Goal: Information Seeking & Learning: Learn about a topic

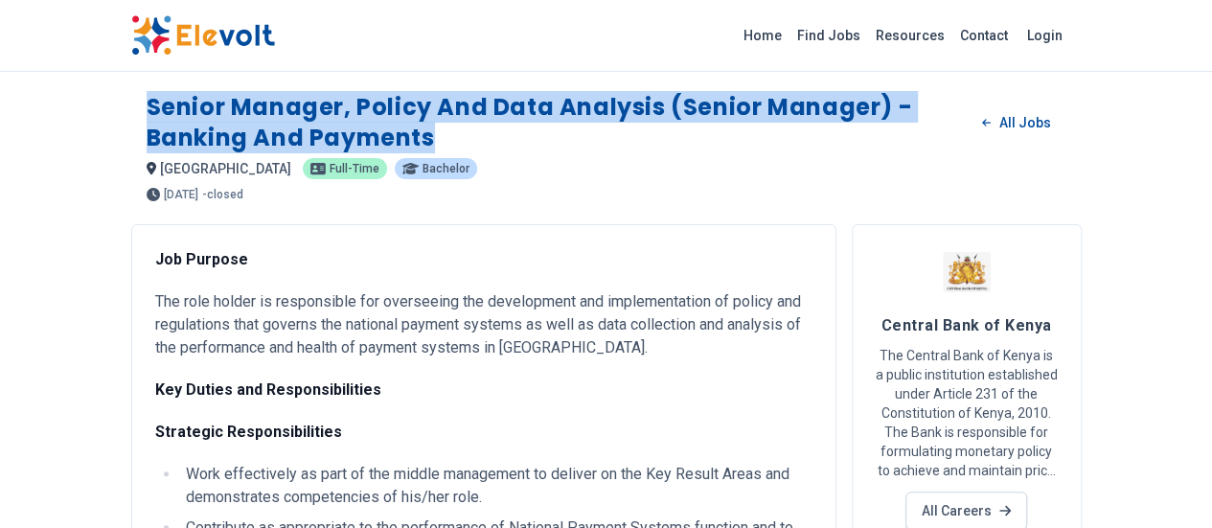
drag, startPoint x: 91, startPoint y: 99, endPoint x: 918, endPoint y: 117, distance: 827.2
click at [1082, 104] on div "Senior Manager, Policy and Data Analysis (Senior Manager) - Banking and Payment…" at bounding box center [606, 139] width 951 height 125
copy h1 "Senior Manager, Policy and Data Analysis (Senior Manager) - Banking and Payments"
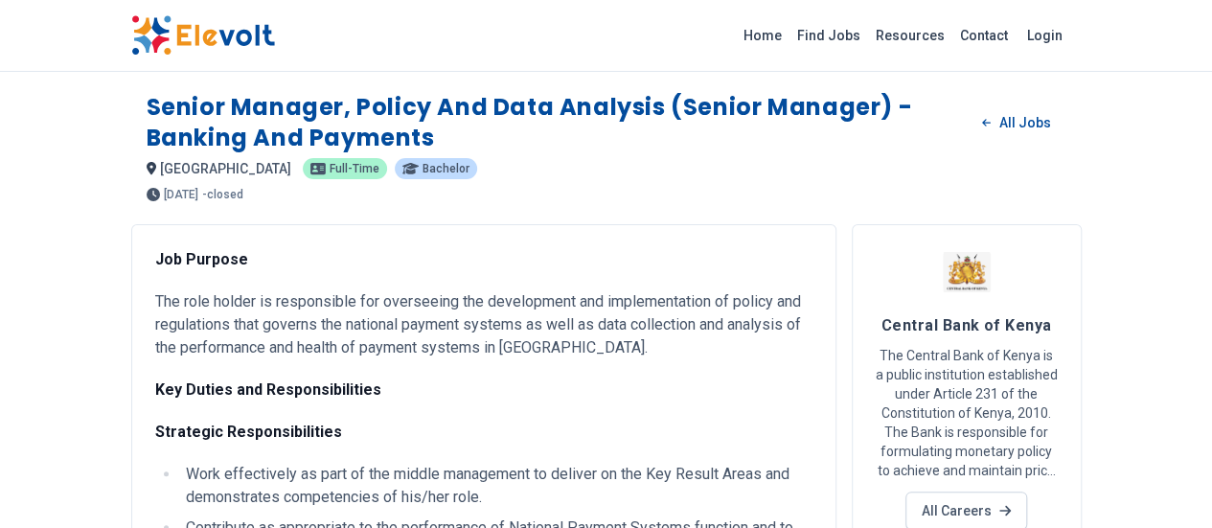
drag, startPoint x: 346, startPoint y: 294, endPoint x: 111, endPoint y: 266, distance: 236.4
click at [345, 294] on p "The role holder is responsible for overseeing the development and implementatio…" at bounding box center [483, 324] width 657 height 69
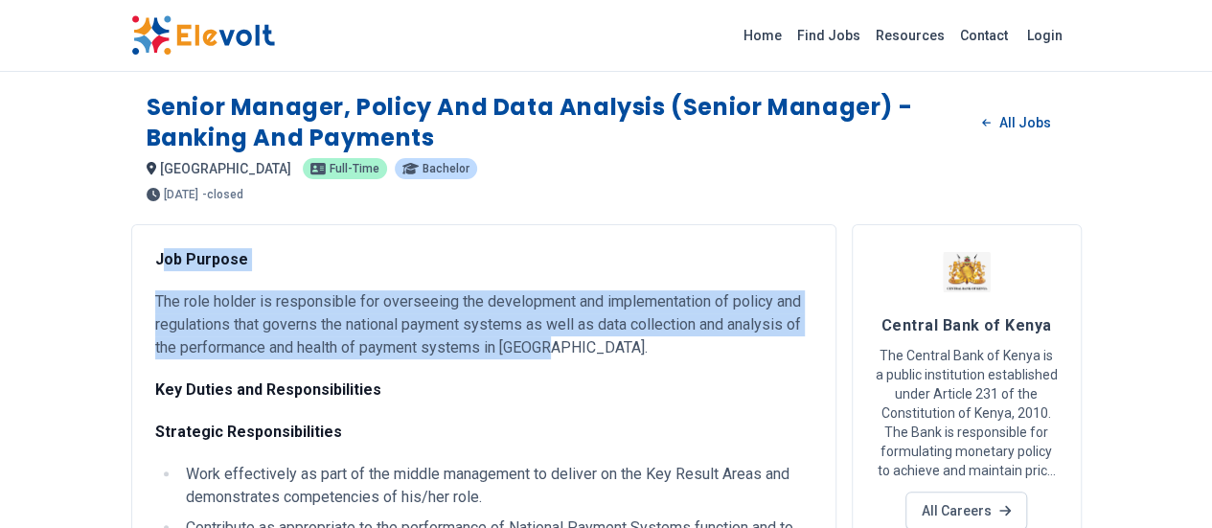
drag, startPoint x: 50, startPoint y: 219, endPoint x: 225, endPoint y: 322, distance: 203.1
click at [155, 250] on strong "Job Purpose" at bounding box center [201, 259] width 93 height 18
click at [155, 248] on p "Job Purpose" at bounding box center [483, 259] width 657 height 23
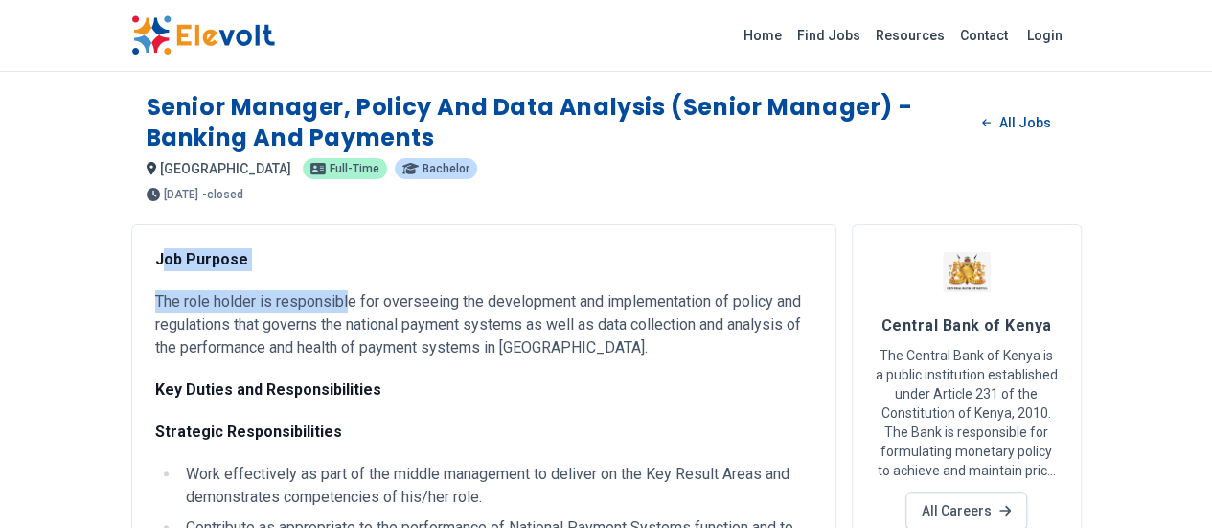
drag, startPoint x: 43, startPoint y: 231, endPoint x: 232, endPoint y: 273, distance: 193.4
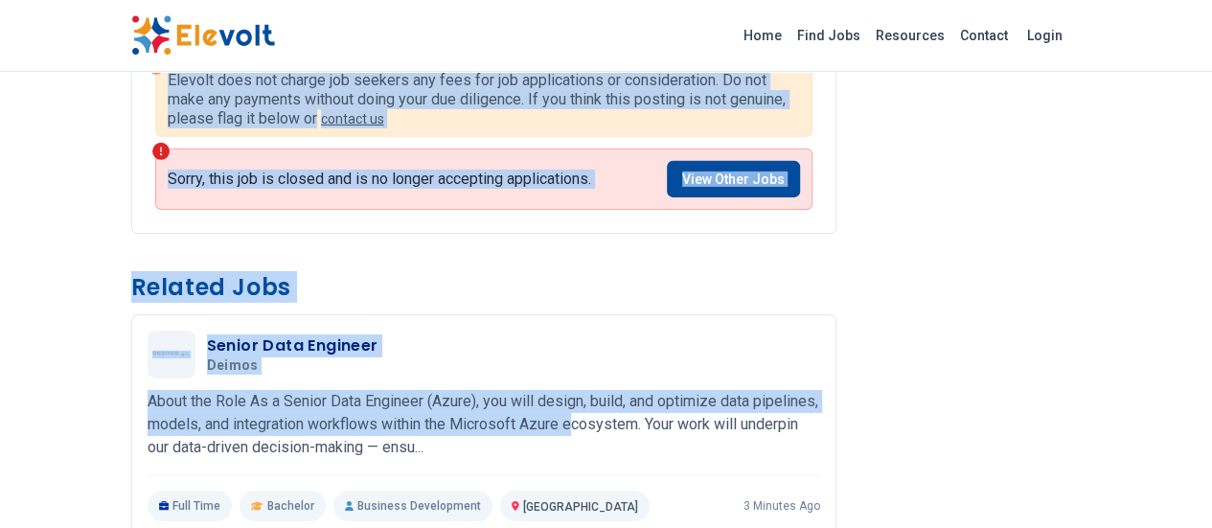
scroll to position [2759, 0]
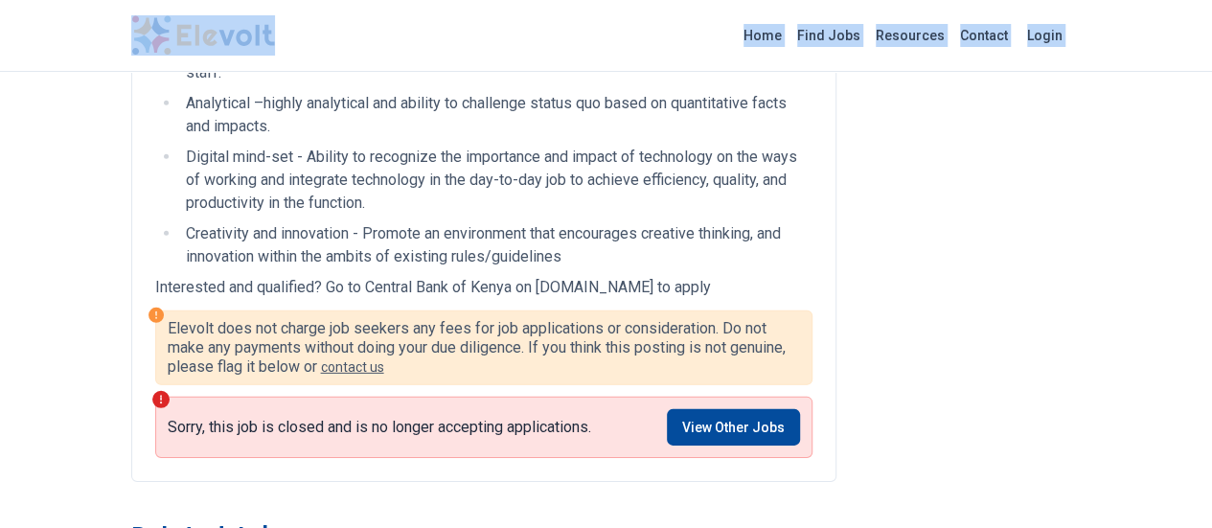
drag, startPoint x: 38, startPoint y: 221, endPoint x: 431, endPoint y: 22, distance: 440.6
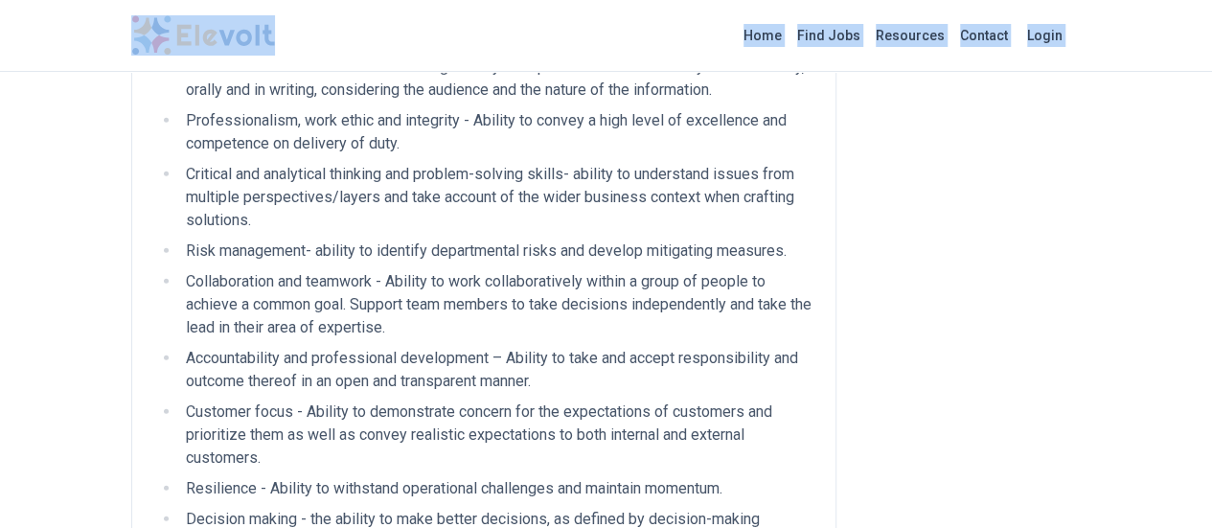
scroll to position [2280, 0]
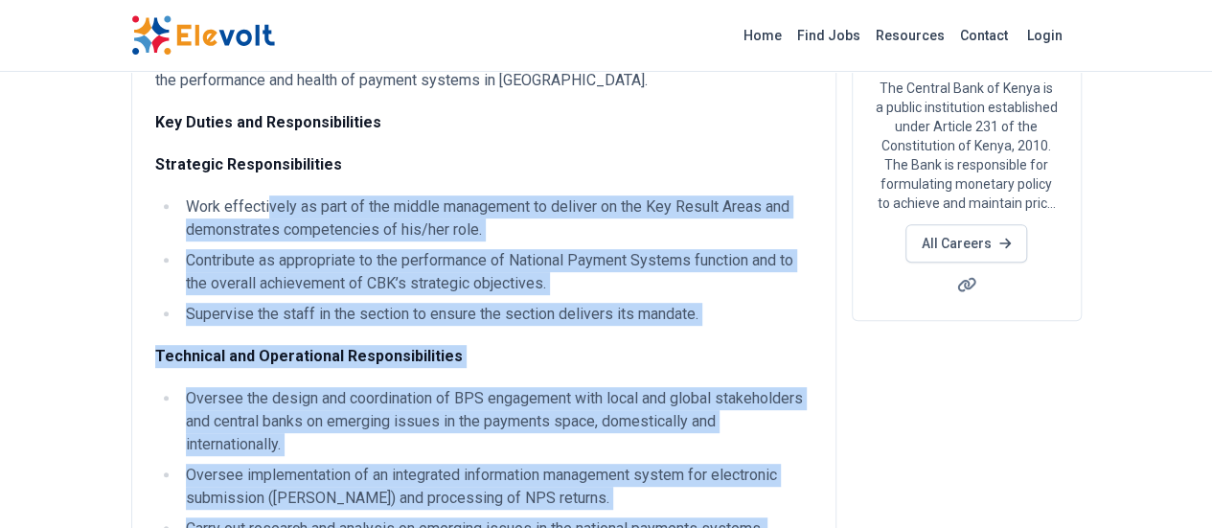
scroll to position [0, 0]
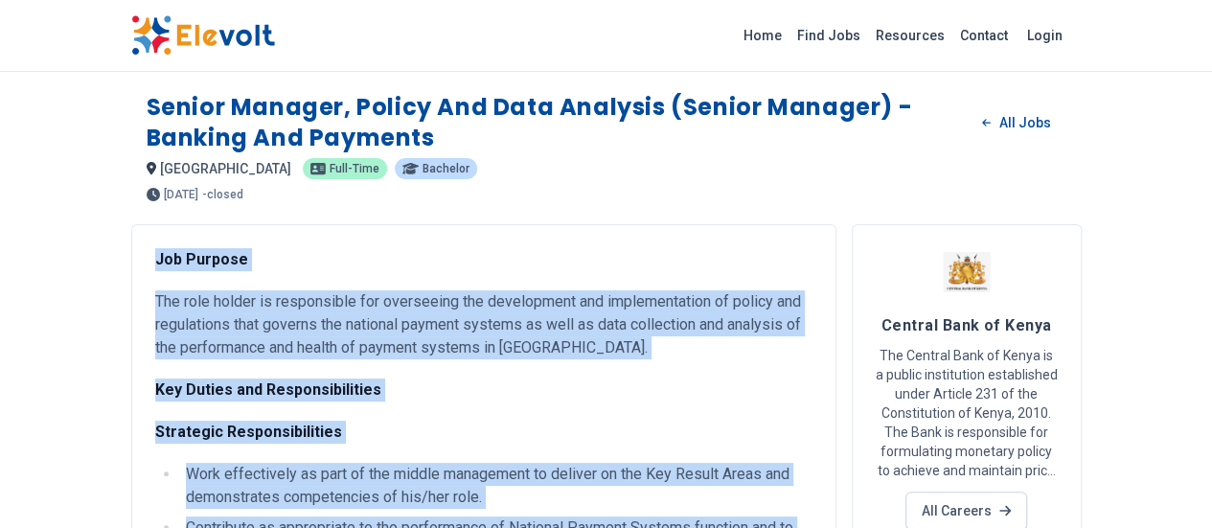
drag, startPoint x: 300, startPoint y: 448, endPoint x: 17, endPoint y: 239, distance: 352.1
copy div "Lor Ipsumdo Sit amet consec ad elitseddoei tem incididunt utl etdoloremag ali e…"
